Goal: Transaction & Acquisition: Book appointment/travel/reservation

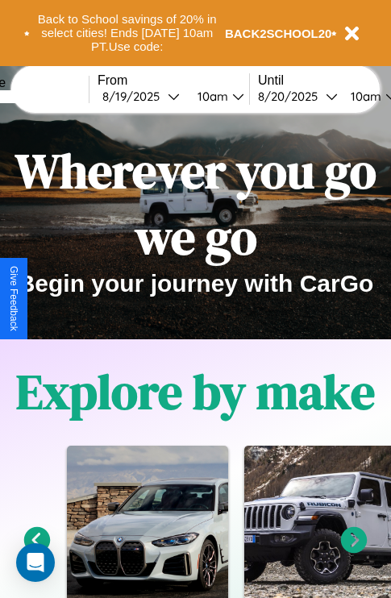
scroll to position [248, 0]
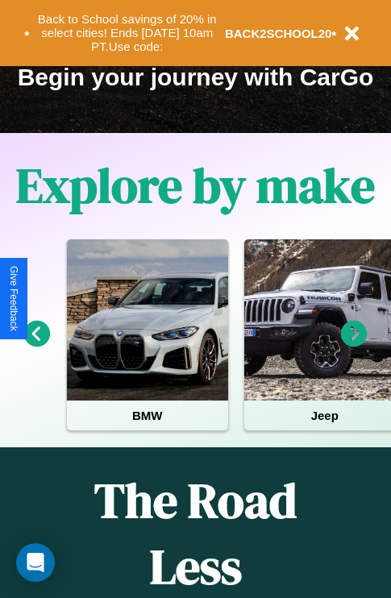
click at [36, 345] on icon at bounding box center [37, 334] width 27 height 27
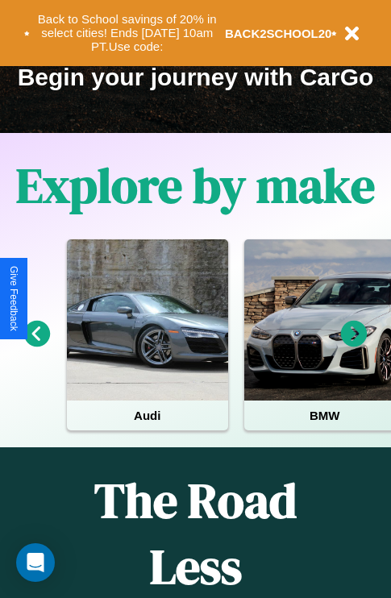
click at [354, 345] on icon at bounding box center [354, 334] width 27 height 27
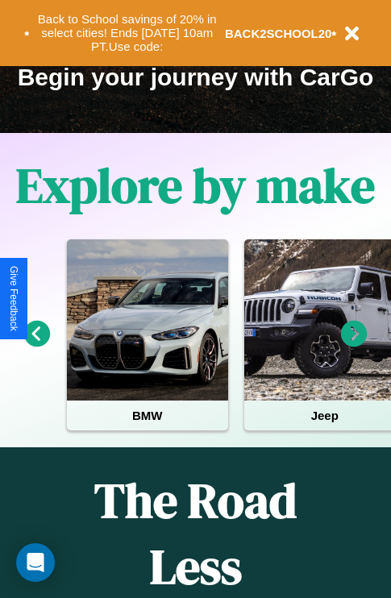
scroll to position [91, 369]
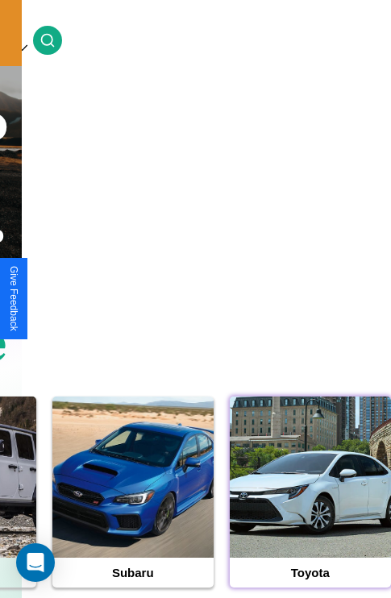
click at [310, 502] on div at bounding box center [310, 477] width 161 height 161
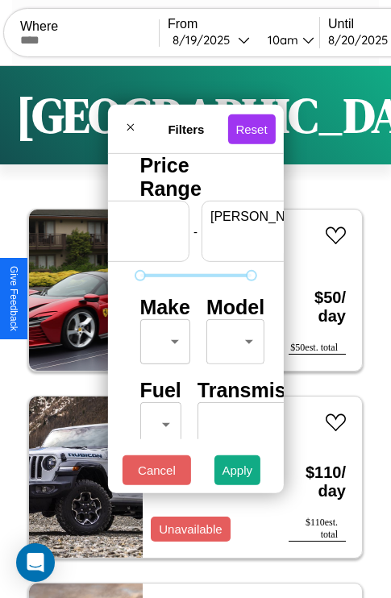
scroll to position [0, 100]
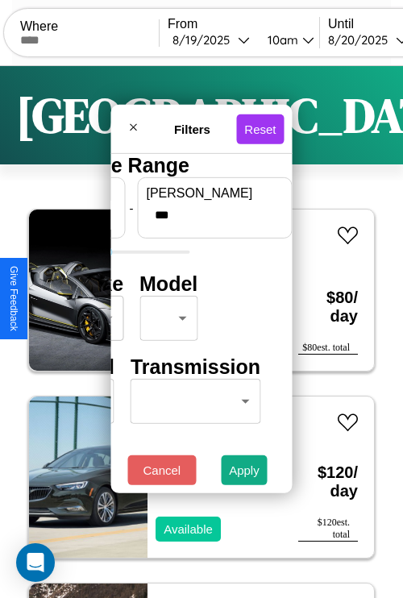
type input "***"
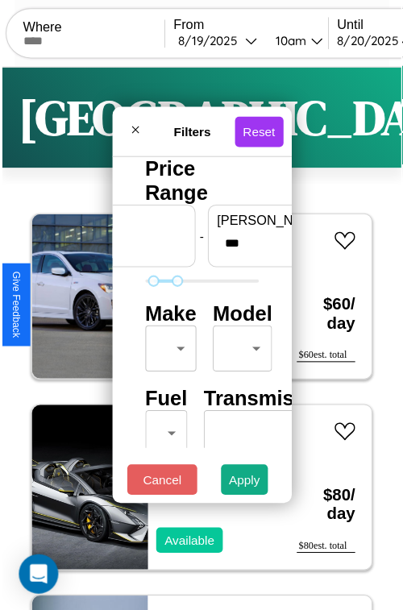
scroll to position [48, 0]
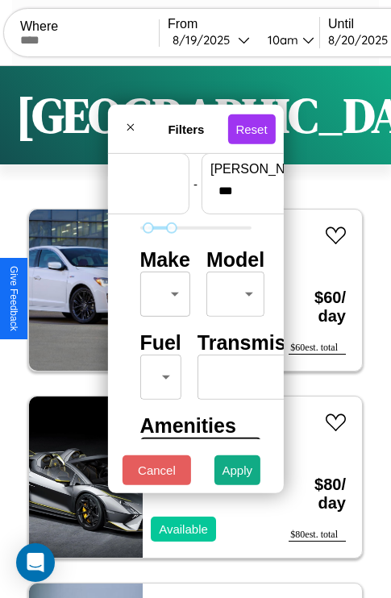
type input "**"
click at [162, 290] on body "CarGo Where From [DATE] 10am Until [DATE] 10am Become a Host Login Sign Up [GEO…" at bounding box center [195, 332] width 391 height 665
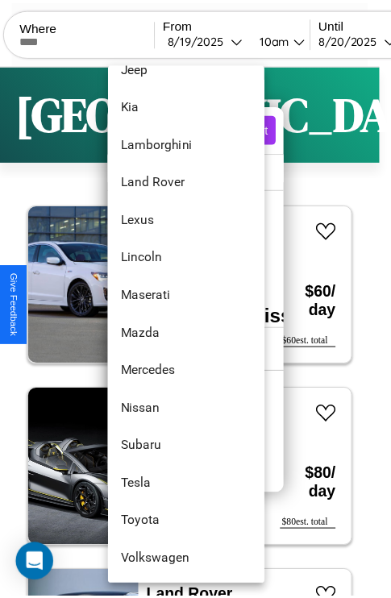
scroll to position [873, 0]
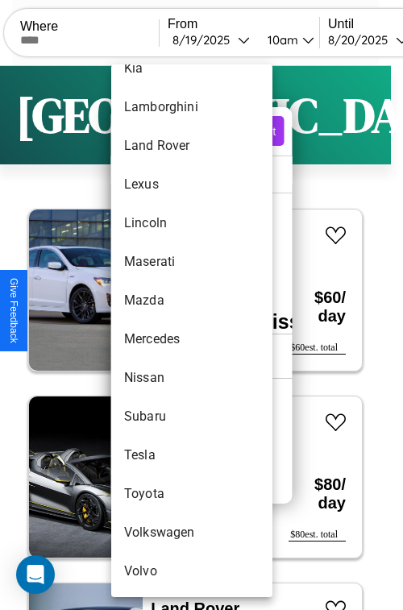
click at [161, 494] on li "Toyota" at bounding box center [191, 494] width 161 height 39
type input "******"
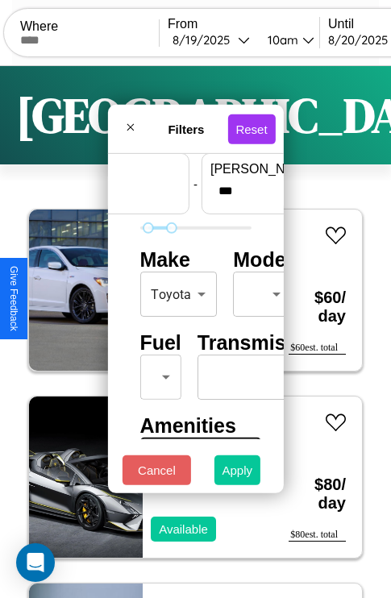
click at [238, 474] on button "Apply" at bounding box center [237, 470] width 47 height 30
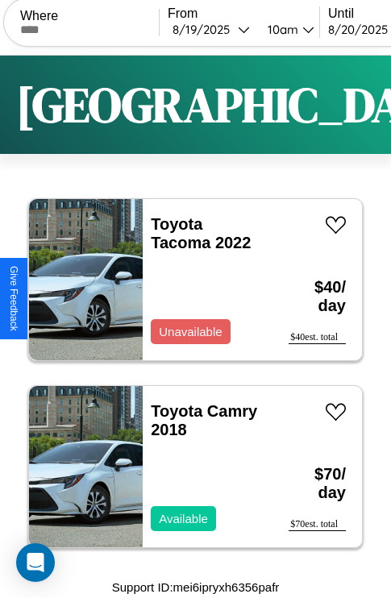
scroll to position [0, 0]
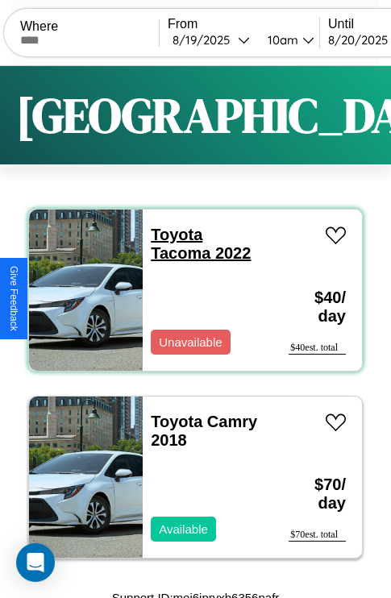
click at [172, 235] on link "Toyota Tacoma 2022" at bounding box center [201, 244] width 100 height 36
